Goal: Task Accomplishment & Management: Complete application form

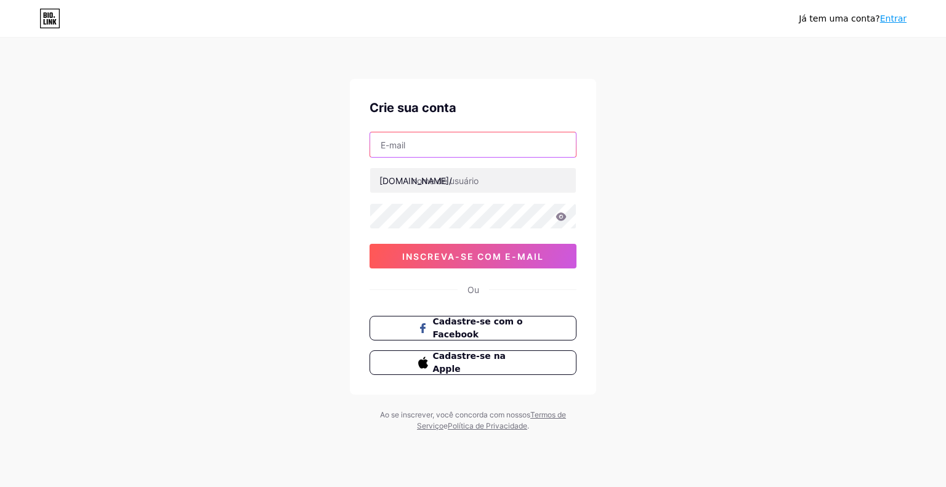
click at [435, 137] on input "text" at bounding box center [473, 144] width 206 height 25
click at [243, 150] on div "Já tem uma conta? Entrar Crie sua conta bio.link/ 0cAFcWeA6V3LcOCip-2VQXbM8bUib…" at bounding box center [473, 235] width 946 height 471
click at [433, 143] on input "text" at bounding box center [473, 144] width 206 height 25
click at [340, 189] on div "Já tem uma conta? Entrar Crie sua conta bio.link/ 0cAFcWeA6V3LcOCip-2VQXbM8bUib…" at bounding box center [473, 235] width 946 height 471
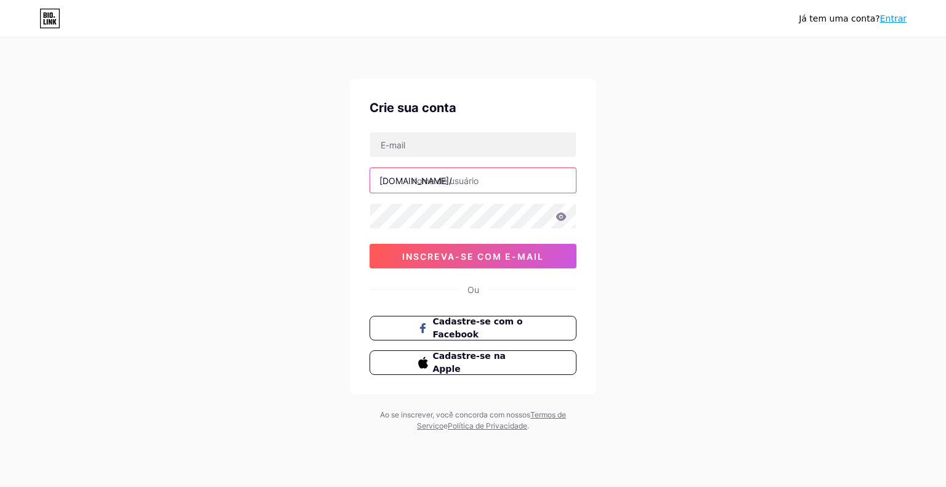
click at [444, 182] on input "text" at bounding box center [473, 180] width 206 height 25
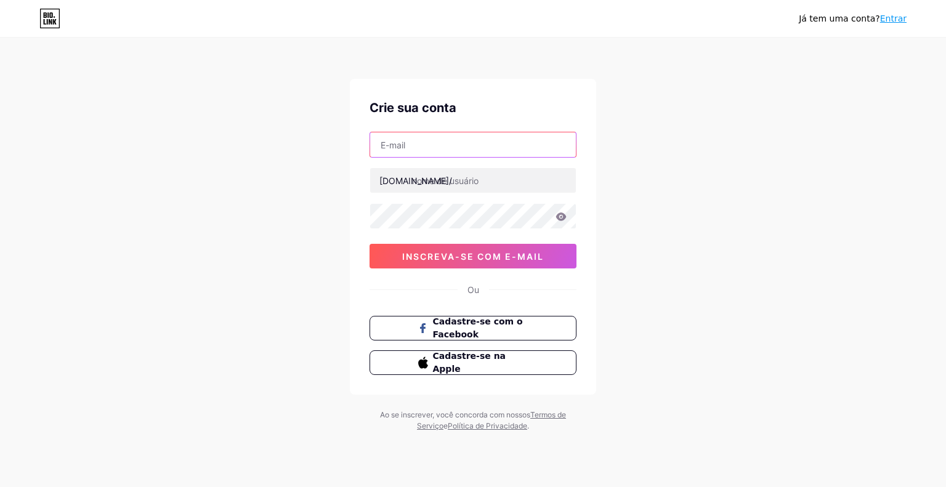
click at [419, 147] on input "text" at bounding box center [473, 144] width 206 height 25
click at [320, 187] on div "Já tem uma conta? Entrar Crie sua conta bio.link/ 0cAFcWeA6V3LcOCip-2VQXbM8bUib…" at bounding box center [473, 235] width 946 height 471
click at [476, 150] on input "text" at bounding box center [473, 144] width 206 height 25
type input "marcosrubensoares@gmail.com"
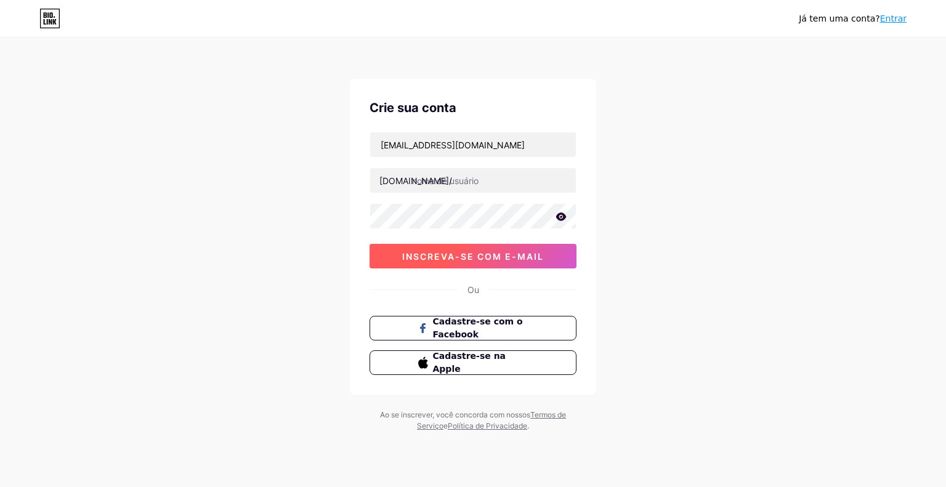
click at [449, 262] on button "inscreva-se com e-mail" at bounding box center [473, 256] width 207 height 25
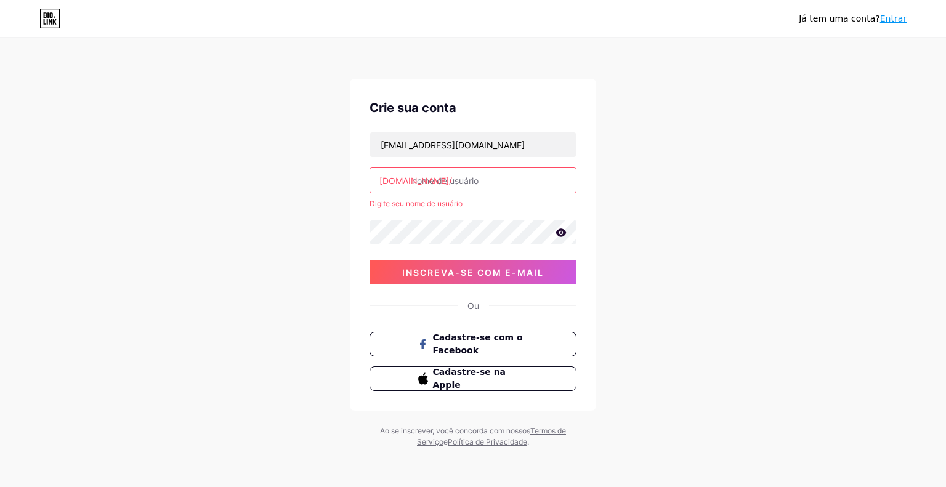
click at [440, 174] on input "text" at bounding box center [473, 180] width 206 height 25
click at [291, 211] on div "Já tem uma conta? Entrar Crie sua conta marcosrubensoares@gmail.com bio.link/ D…" at bounding box center [473, 243] width 946 height 487
click at [527, 160] on div "marcosrubensoares@gmail.com bio.link/ Digite seu nome de usuário inscreva-se co…" at bounding box center [473, 208] width 207 height 153
click at [474, 146] on input "marcosrubensoares@gmail.com" at bounding box center [473, 144] width 206 height 25
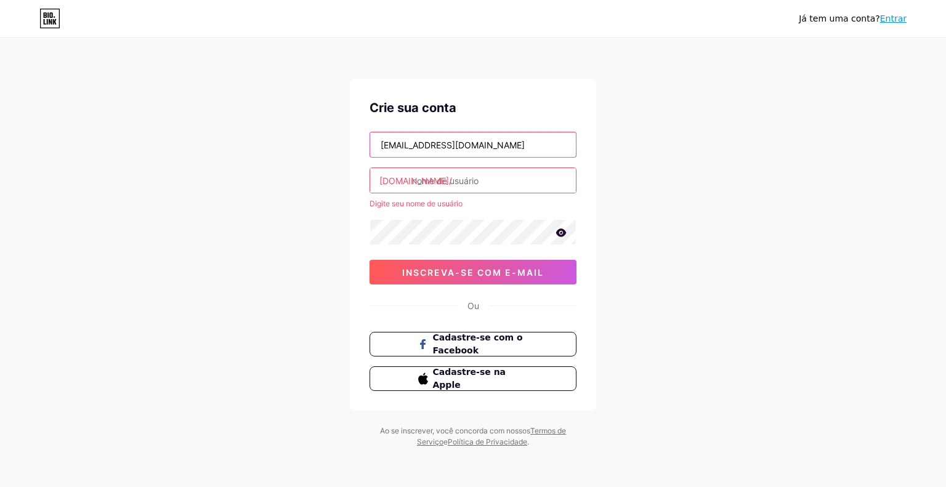
click at [474, 146] on input "marcosrubensoares@gmail.com" at bounding box center [473, 144] width 206 height 25
click at [427, 142] on input "text" at bounding box center [473, 144] width 206 height 25
click at [439, 140] on input "text" at bounding box center [473, 144] width 206 height 25
type input "[EMAIL_ADDRESS][DOMAIN_NAME]"
click at [439, 186] on input "text" at bounding box center [473, 180] width 206 height 25
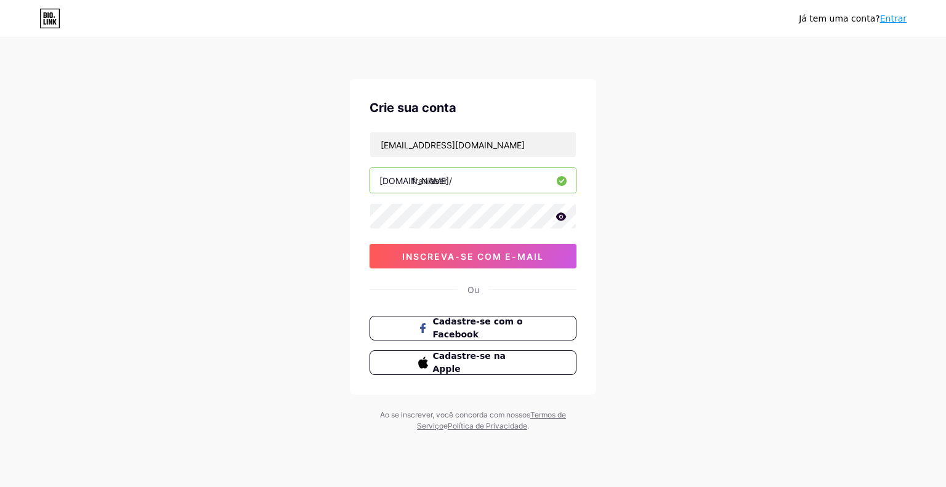
type input "franlaser"
click at [557, 215] on icon at bounding box center [561, 217] width 10 height 8
click at [511, 251] on font "inscreva-se com e-mail" at bounding box center [473, 256] width 142 height 10
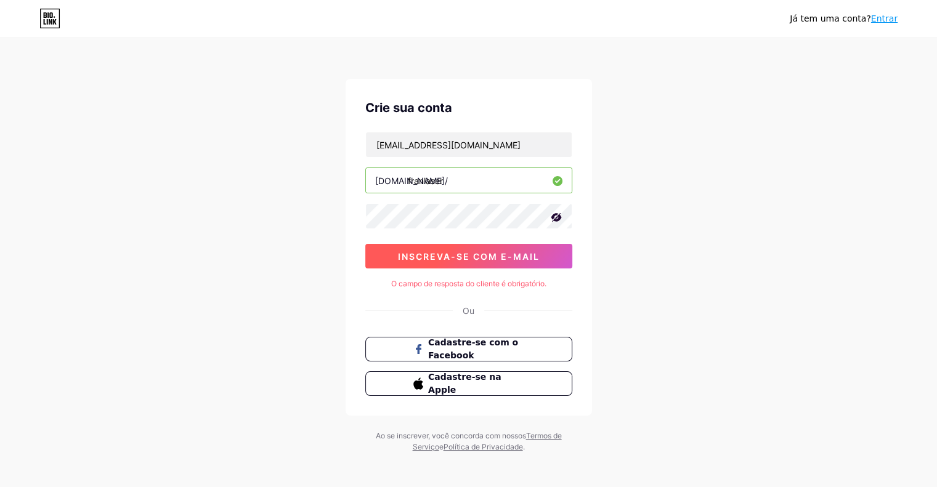
click at [513, 250] on button "inscreva-se com e-mail" at bounding box center [468, 256] width 207 height 25
click at [497, 256] on font "inscreva-se com e-mail" at bounding box center [469, 256] width 142 height 10
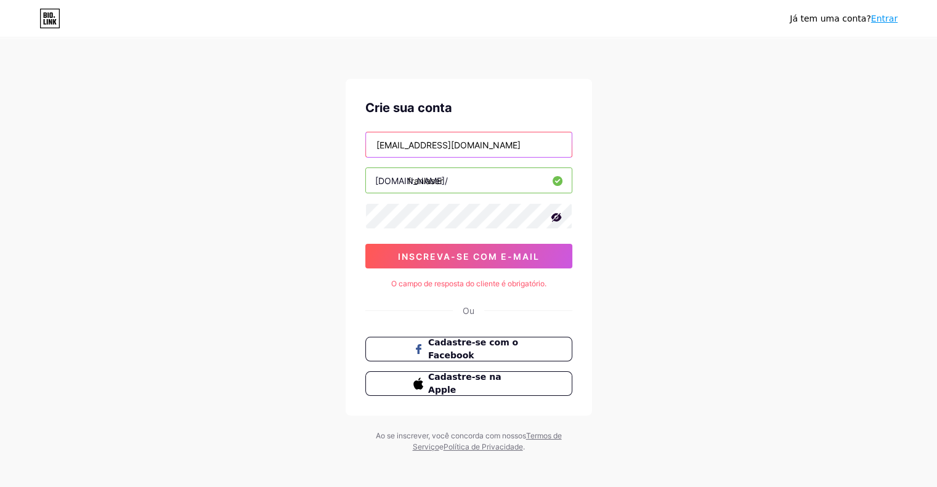
click at [515, 144] on input "[EMAIL_ADDRESS][DOMAIN_NAME]" at bounding box center [469, 144] width 206 height 25
click at [551, 220] on icon at bounding box center [556, 217] width 12 height 12
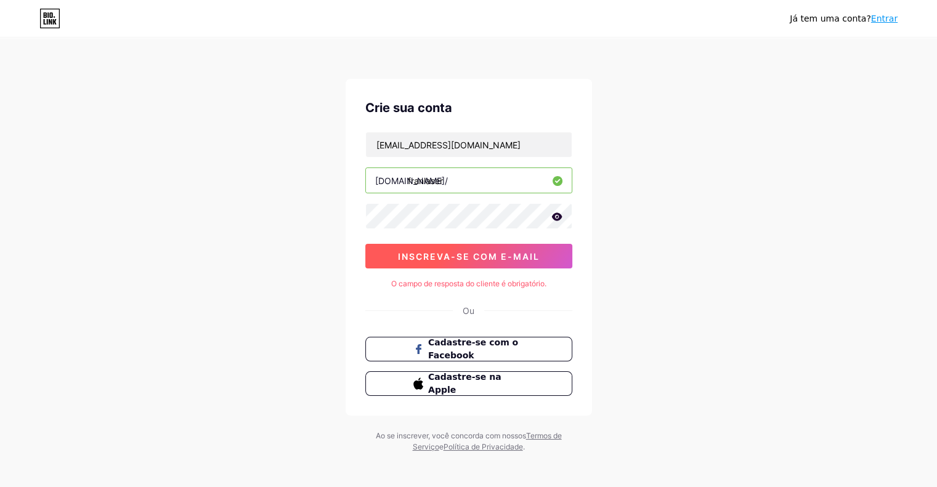
click at [481, 259] on font "inscreva-se com e-mail" at bounding box center [469, 256] width 142 height 10
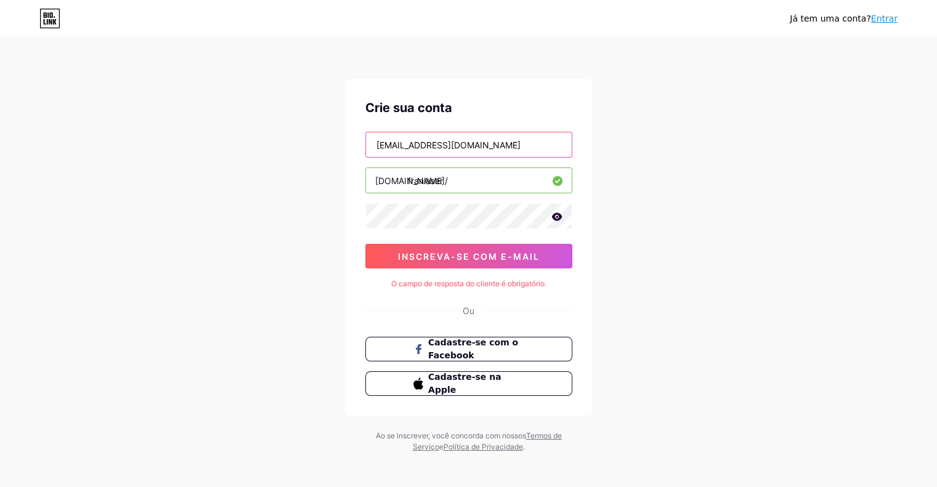
click at [515, 138] on input "[EMAIL_ADDRESS][DOMAIN_NAME]" at bounding box center [469, 144] width 206 height 25
type input "[EMAIL_ADDRESS][DOMAIN_NAME]"
click at [476, 181] on input "franlaser" at bounding box center [469, 180] width 206 height 25
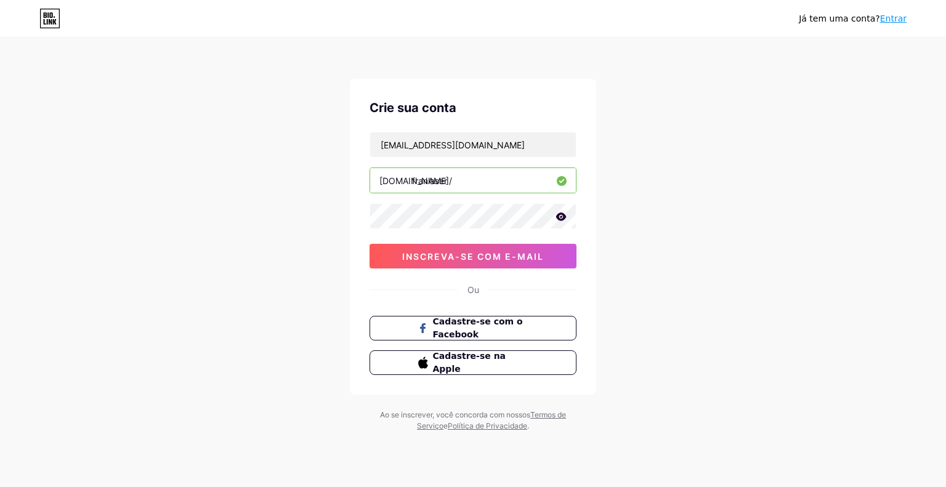
type input "franlaser"
click at [460, 256] on font "inscreva-se com e-mail" at bounding box center [473, 256] width 142 height 10
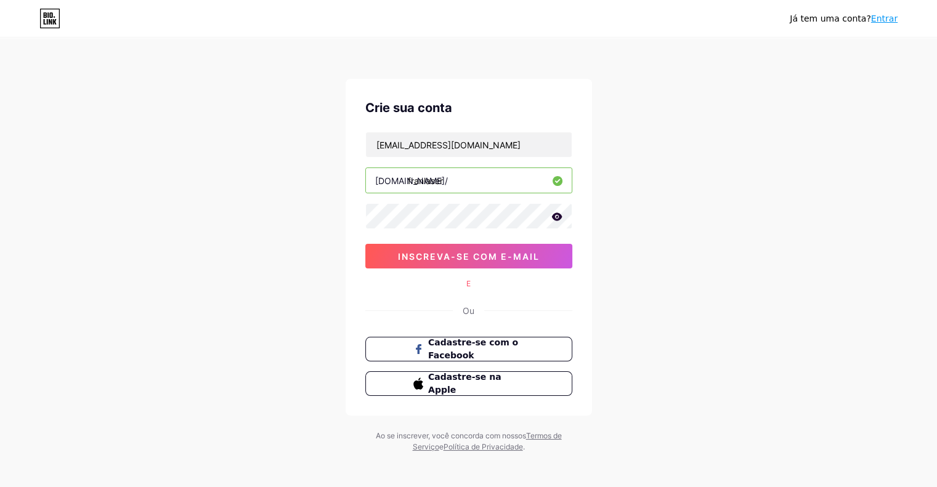
click at [468, 288] on font "E" at bounding box center [468, 283] width 4 height 9
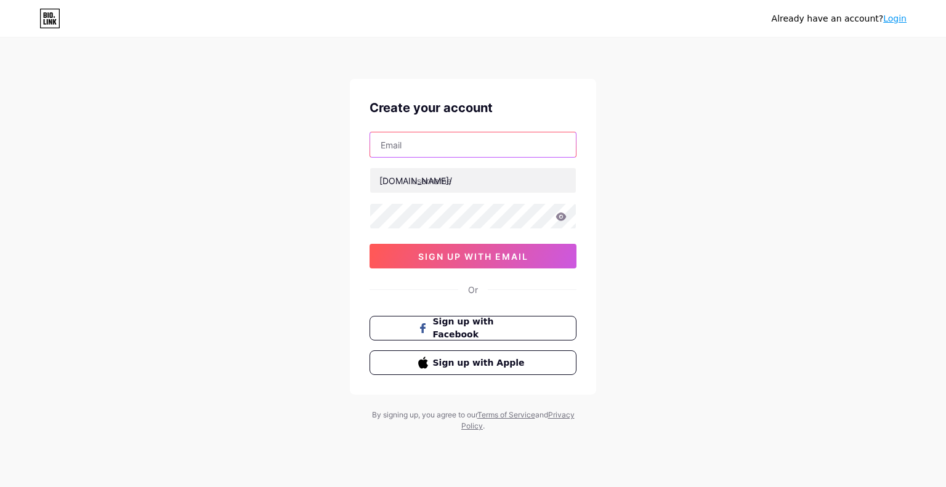
click at [413, 137] on input "text" at bounding box center [473, 144] width 206 height 25
type input "[EMAIL_ADDRESS][DOMAIN_NAME]"
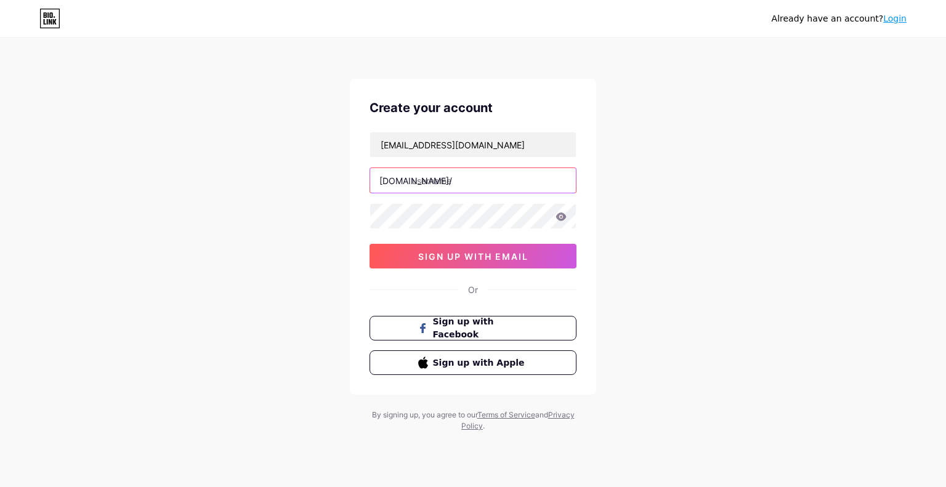
click at [452, 185] on input "text" at bounding box center [473, 180] width 206 height 25
type input "franlaser"
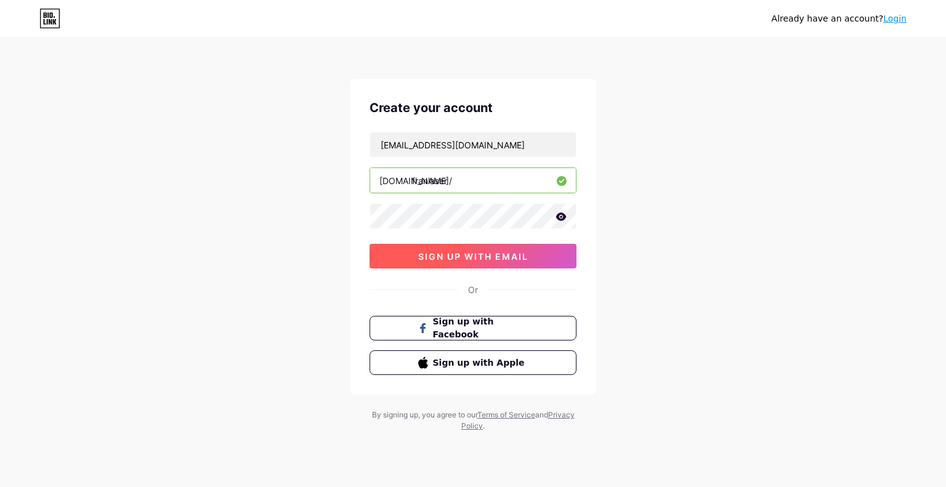
click at [457, 257] on span "sign up with email" at bounding box center [473, 256] width 110 height 10
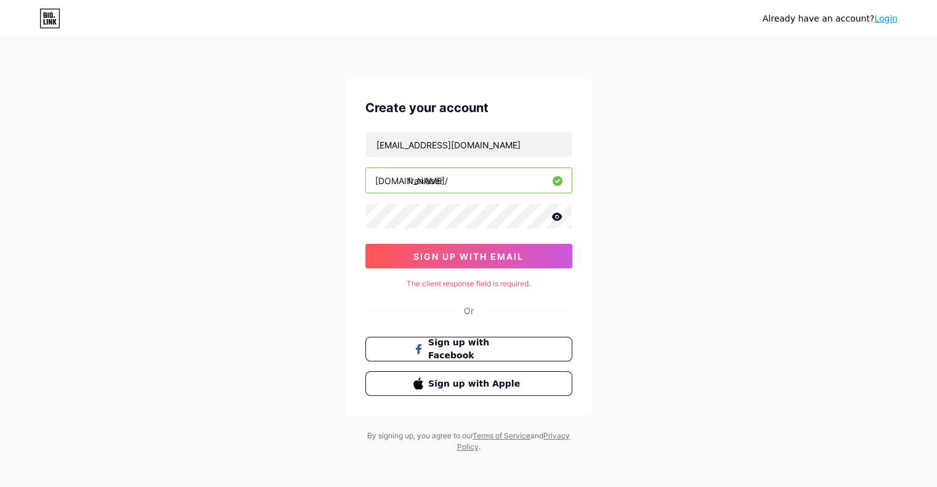
click at [505, 283] on div "The client response field is required." at bounding box center [468, 284] width 207 height 11
click at [56, 20] on icon at bounding box center [49, 19] width 21 height 20
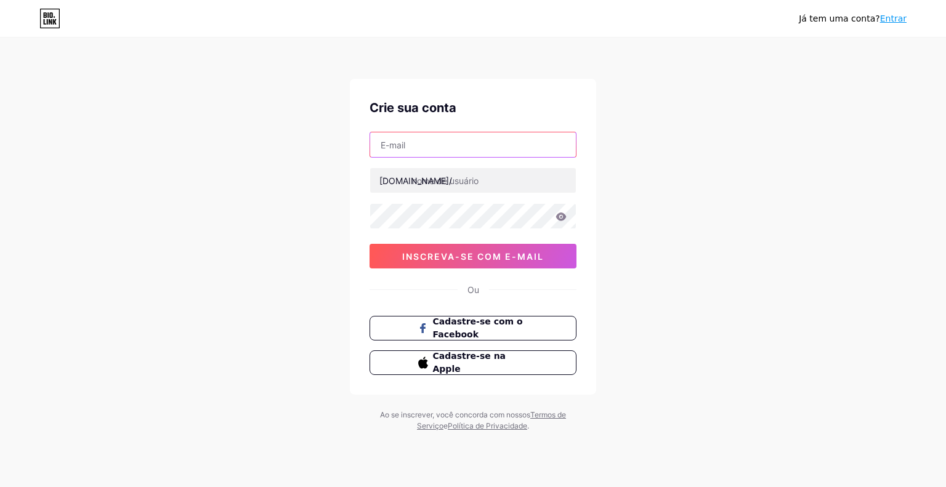
click at [417, 142] on input "text" at bounding box center [473, 144] width 206 height 25
click at [300, 203] on div "Já tem uma conta? Entrar Crie sua conta bio.link/ inscreva-se com e-mail Ou Cad…" at bounding box center [473, 235] width 946 height 471
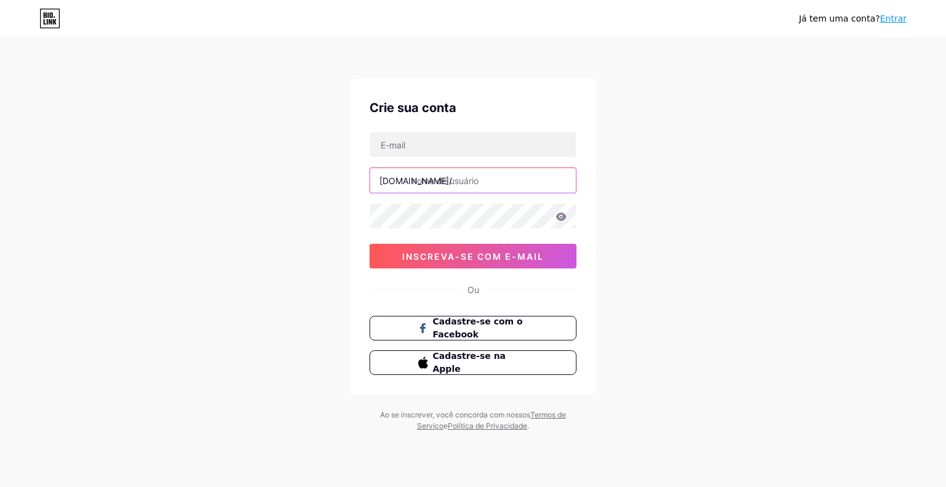
click at [449, 174] on input "text" at bounding box center [473, 180] width 206 height 25
type input "franslaser"
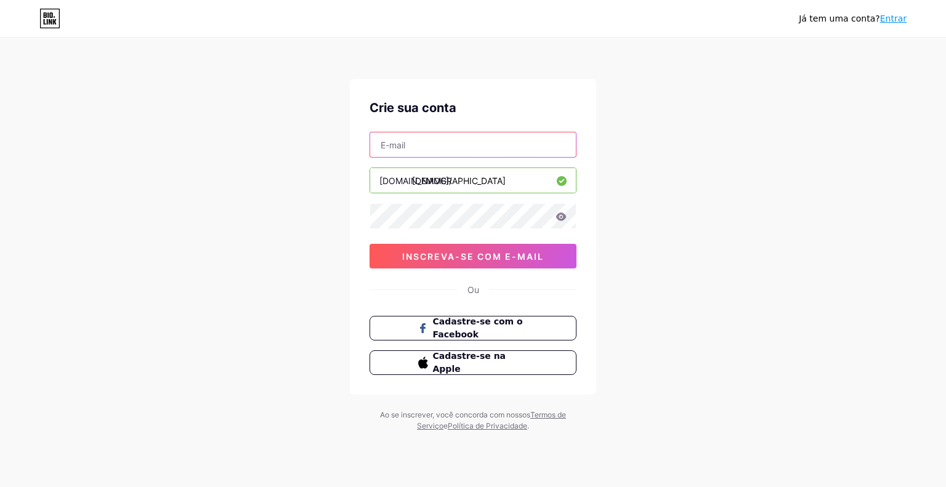
click at [415, 140] on input "text" at bounding box center [473, 144] width 206 height 25
type input "francilenesilveira685@gmail.com"
click at [551, 415] on font "Termos de Serviço" at bounding box center [491, 420] width 149 height 20
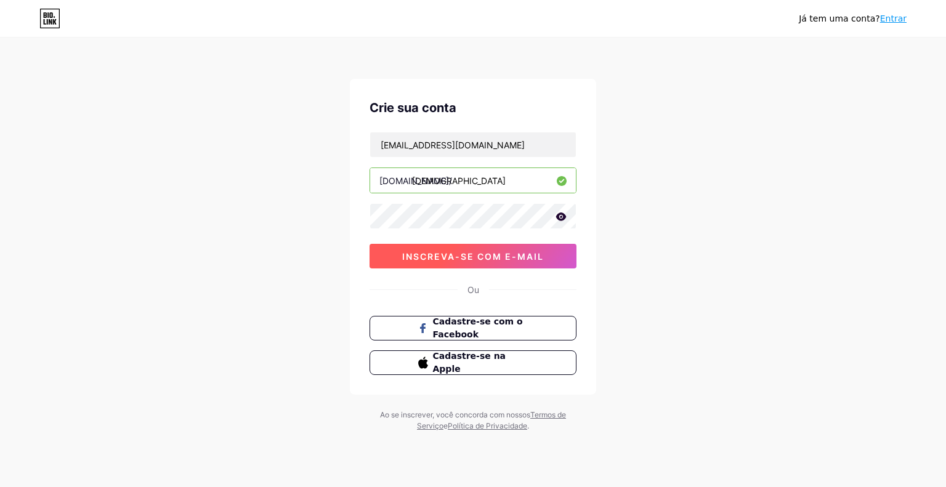
click at [487, 257] on font "inscreva-se com e-mail" at bounding box center [473, 256] width 142 height 10
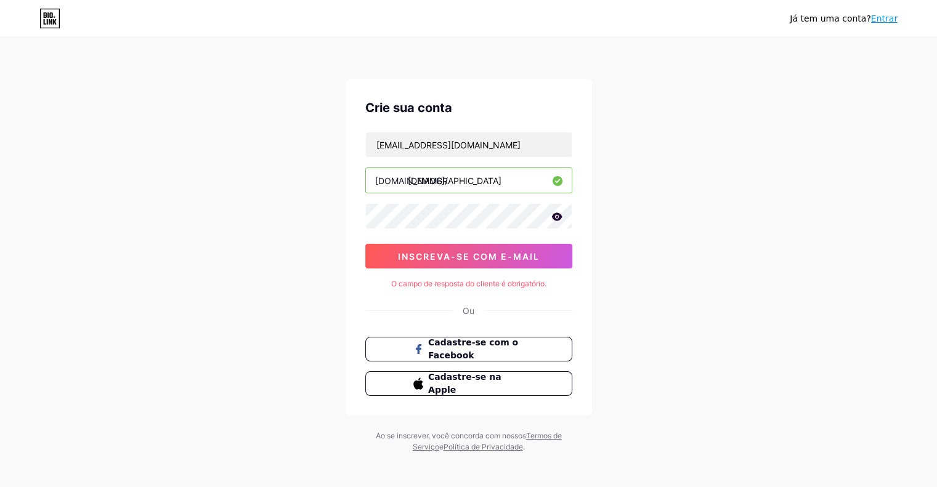
click at [503, 279] on font "O campo de resposta do cliente é obrigatório." at bounding box center [468, 283] width 155 height 9
click at [455, 187] on input "franslaser" at bounding box center [469, 180] width 206 height 25
click at [294, 174] on div "Já tem uma conta? Entrar Crie sua conta francilenesilveira685@gmail.com bio.lin…" at bounding box center [468, 246] width 937 height 492
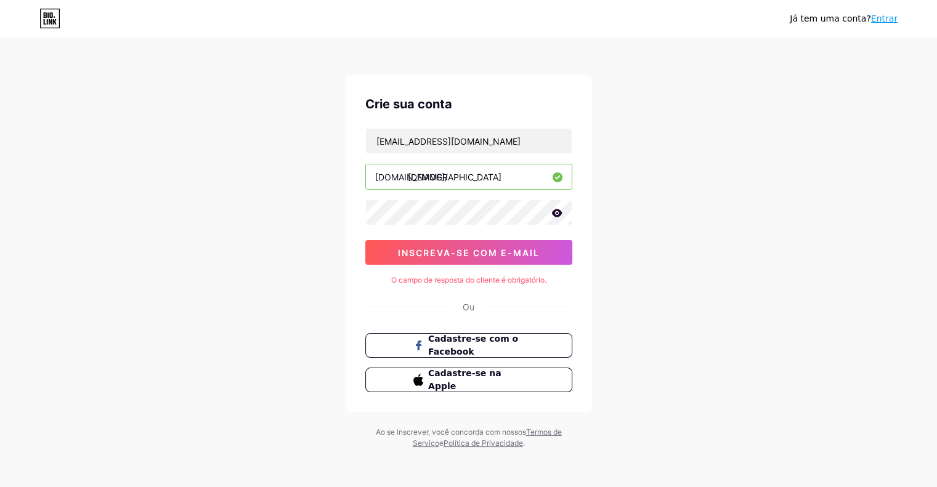
click at [468, 305] on font "Ou" at bounding box center [469, 307] width 12 height 10
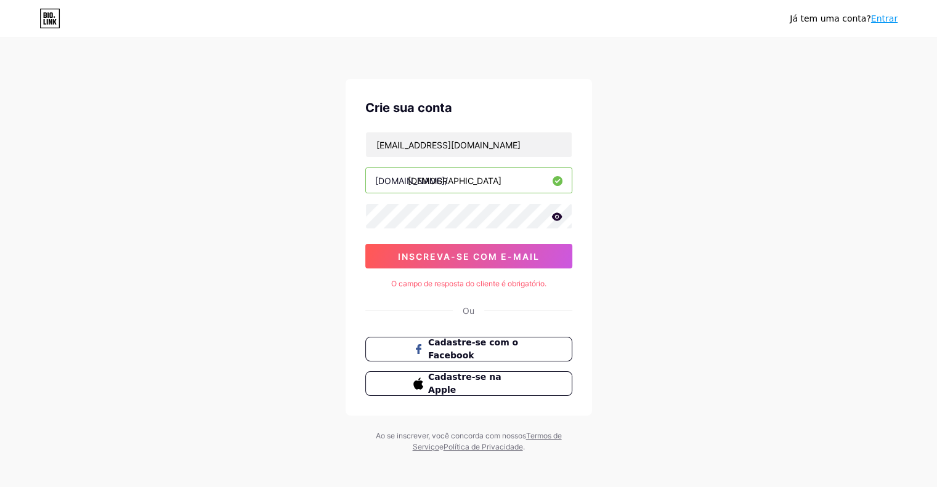
scroll to position [0, 0]
click at [554, 216] on icon at bounding box center [556, 217] width 10 height 8
click at [554, 216] on icon at bounding box center [556, 217] width 10 height 9
click at [534, 142] on input "francilenesilveira685@gmail.com" at bounding box center [469, 144] width 206 height 25
click at [490, 170] on input "franslaser" at bounding box center [469, 180] width 206 height 25
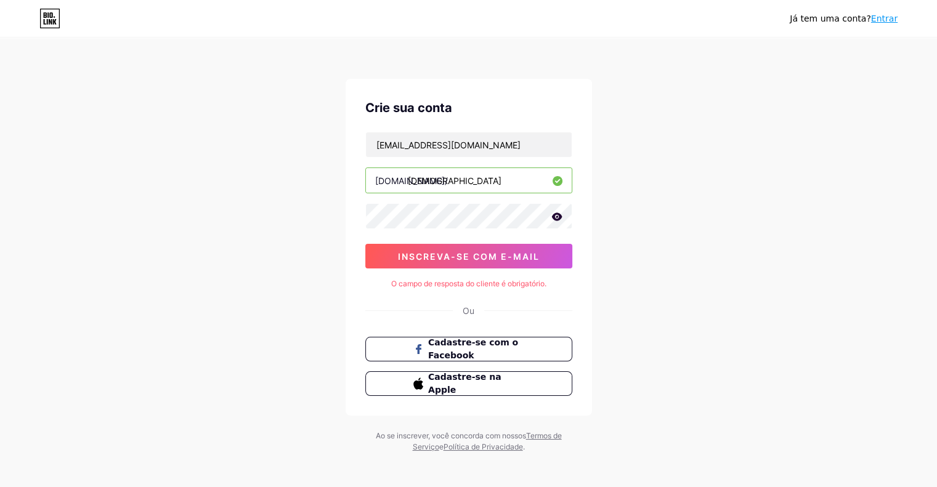
click at [492, 286] on font "O campo de resposta do cliente é obrigatório." at bounding box center [468, 283] width 155 height 9
click at [654, 309] on div "Já tem uma conta? Entrar Crie sua conta francilenesilveira685@gmail.com bio.lin…" at bounding box center [468, 246] width 937 height 492
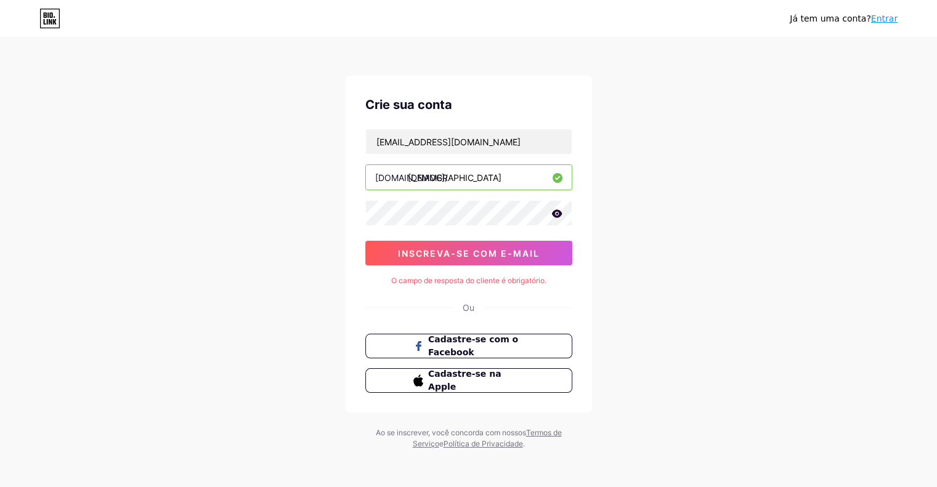
scroll to position [4, 0]
click at [471, 283] on font "O campo de resposta do cliente é obrigatório." at bounding box center [468, 279] width 155 height 9
click at [291, 264] on div "Já tem uma conta? Entrar Crie sua conta francilenesilveira685@gmail.com bio.lin…" at bounding box center [468, 242] width 937 height 492
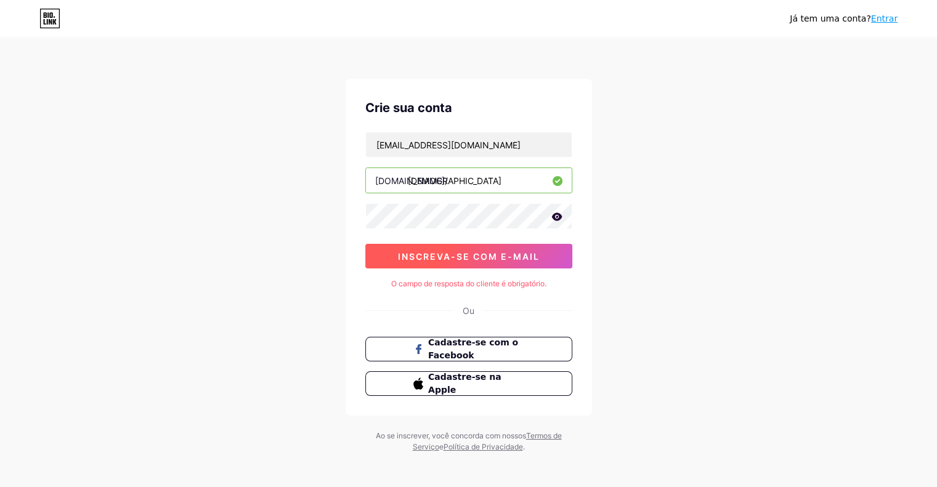
scroll to position [0, 0]
